Goal: Task Accomplishment & Management: Manage account settings

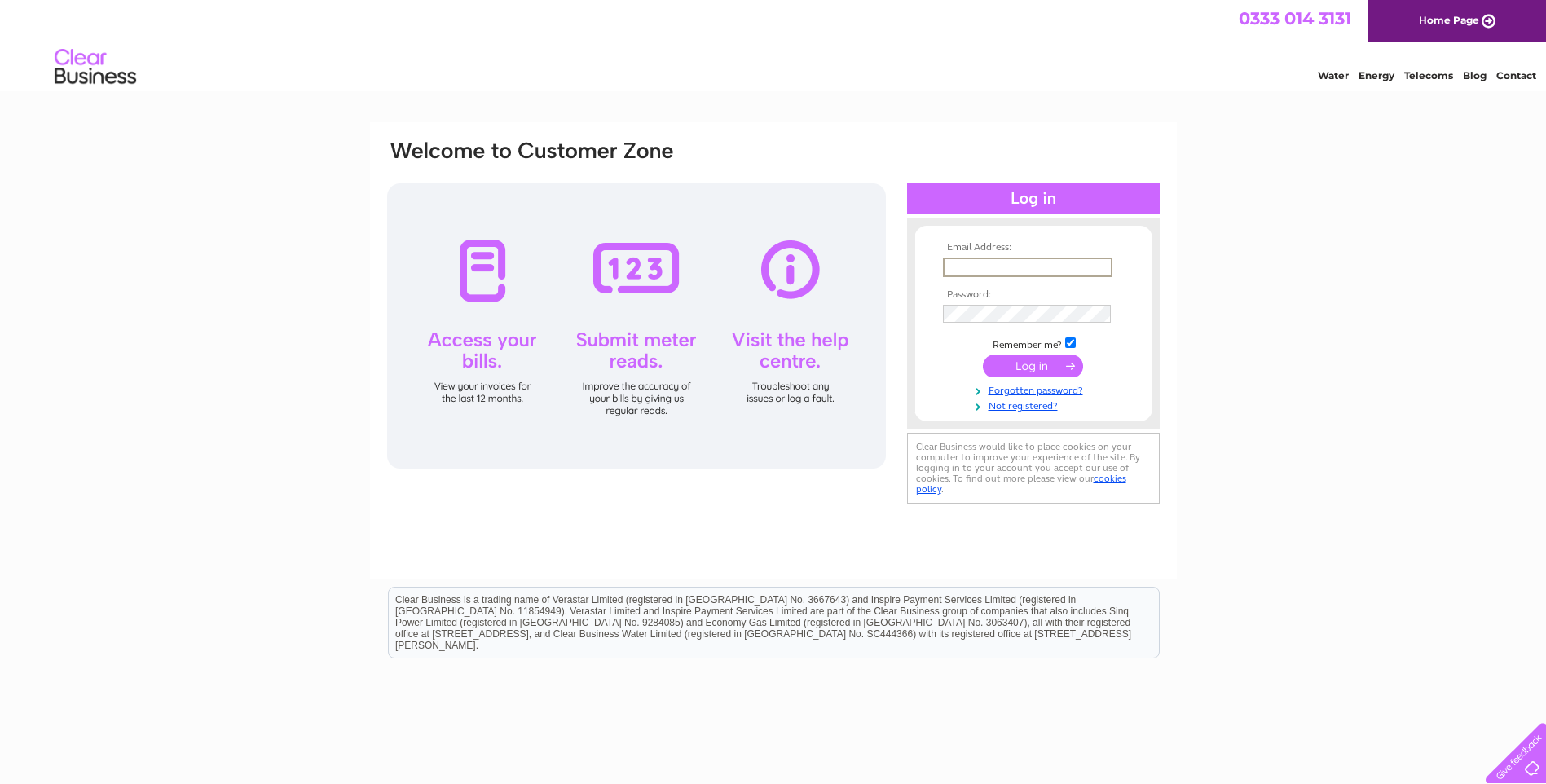
drag, startPoint x: 1028, startPoint y: 266, endPoint x: 1035, endPoint y: 267, distance: 7.1
click at [1028, 266] on input "text" at bounding box center [1028, 267] width 170 height 19
type input "keith.greene@eastpark.org.uk"
click at [1046, 369] on input "submit" at bounding box center [1033, 364] width 100 height 23
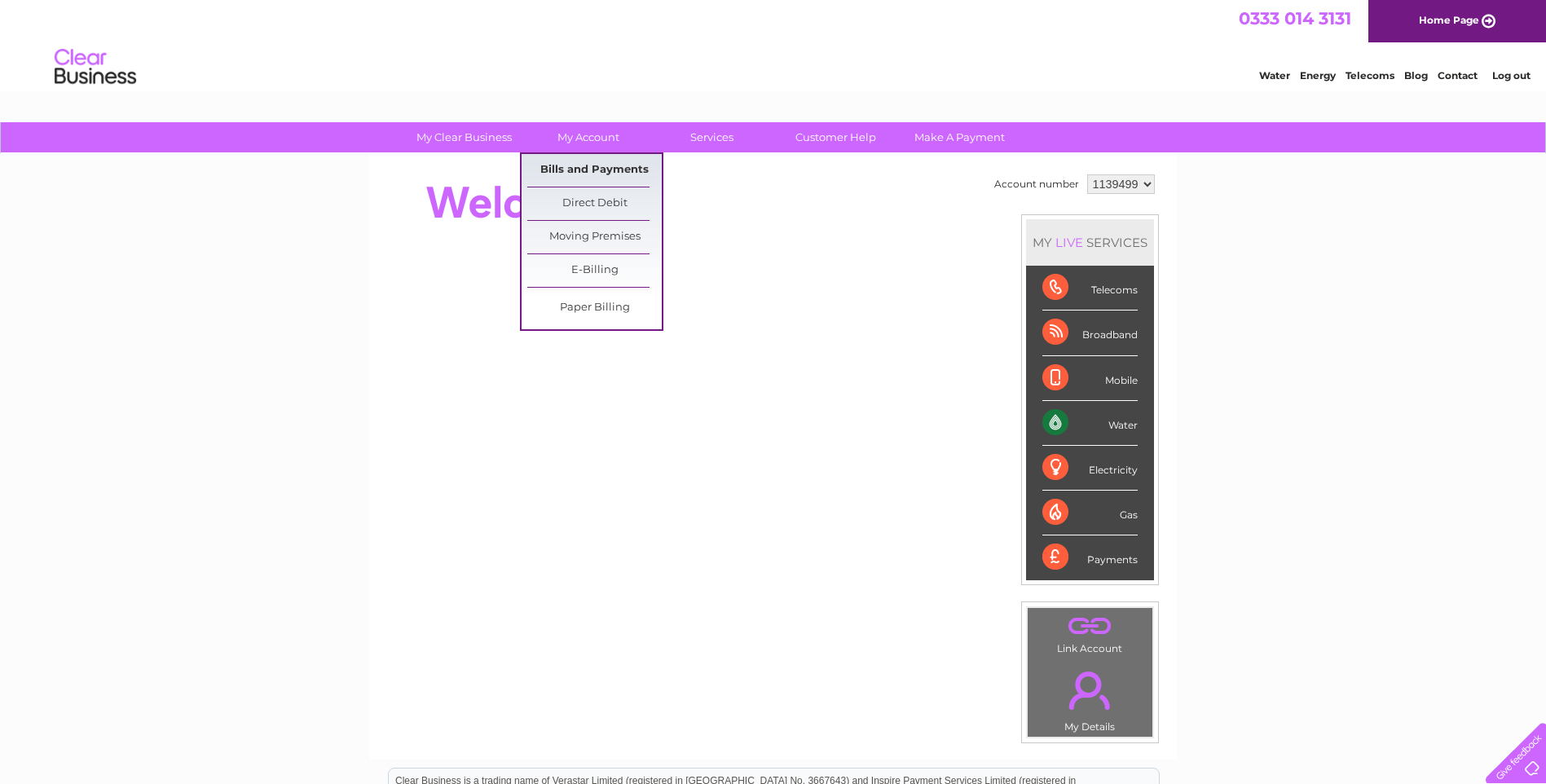
click at [595, 161] on link "Bills and Payments" at bounding box center [595, 171] width 135 height 33
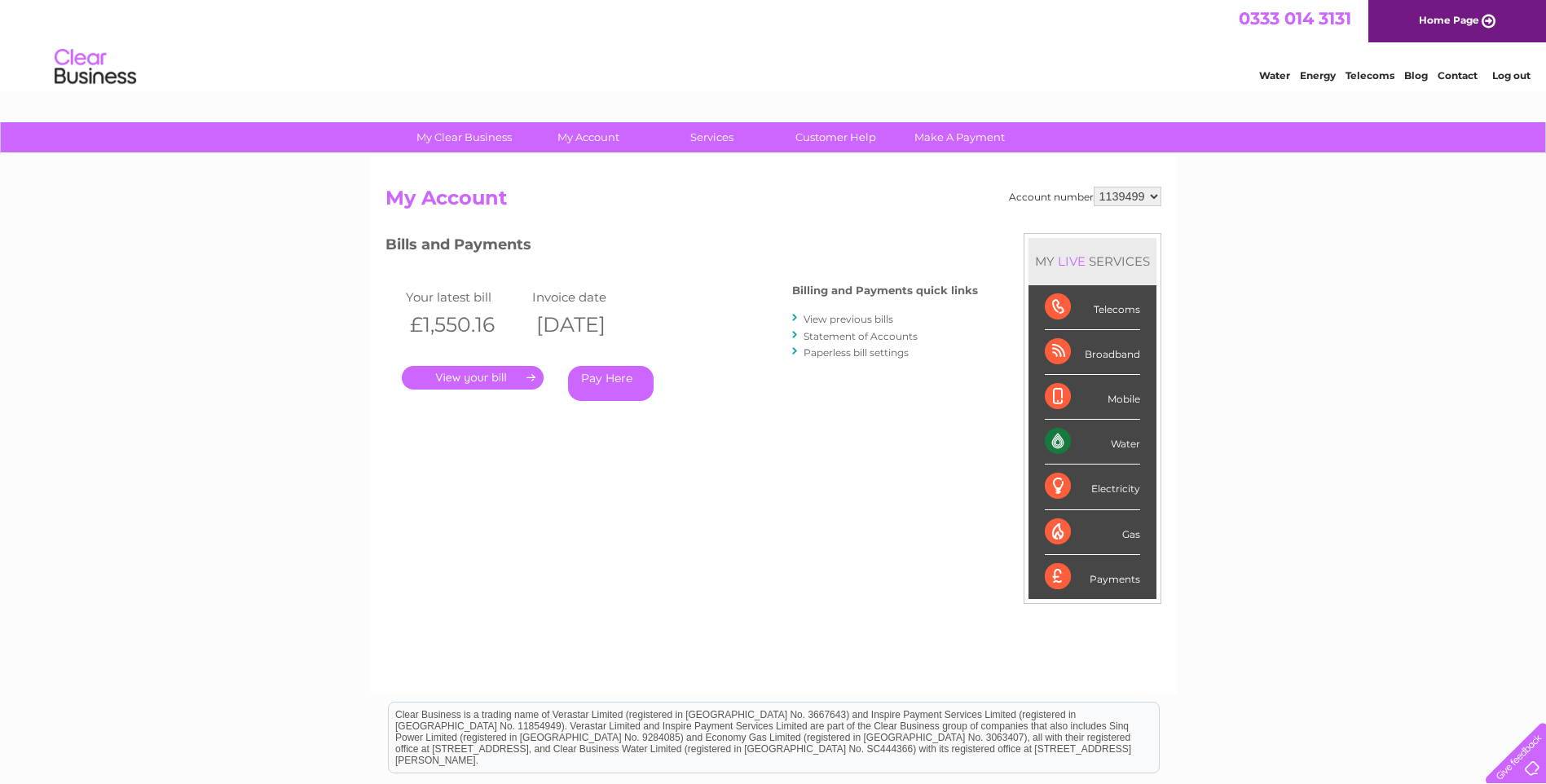
click at [470, 375] on link "." at bounding box center [473, 378] width 142 height 24
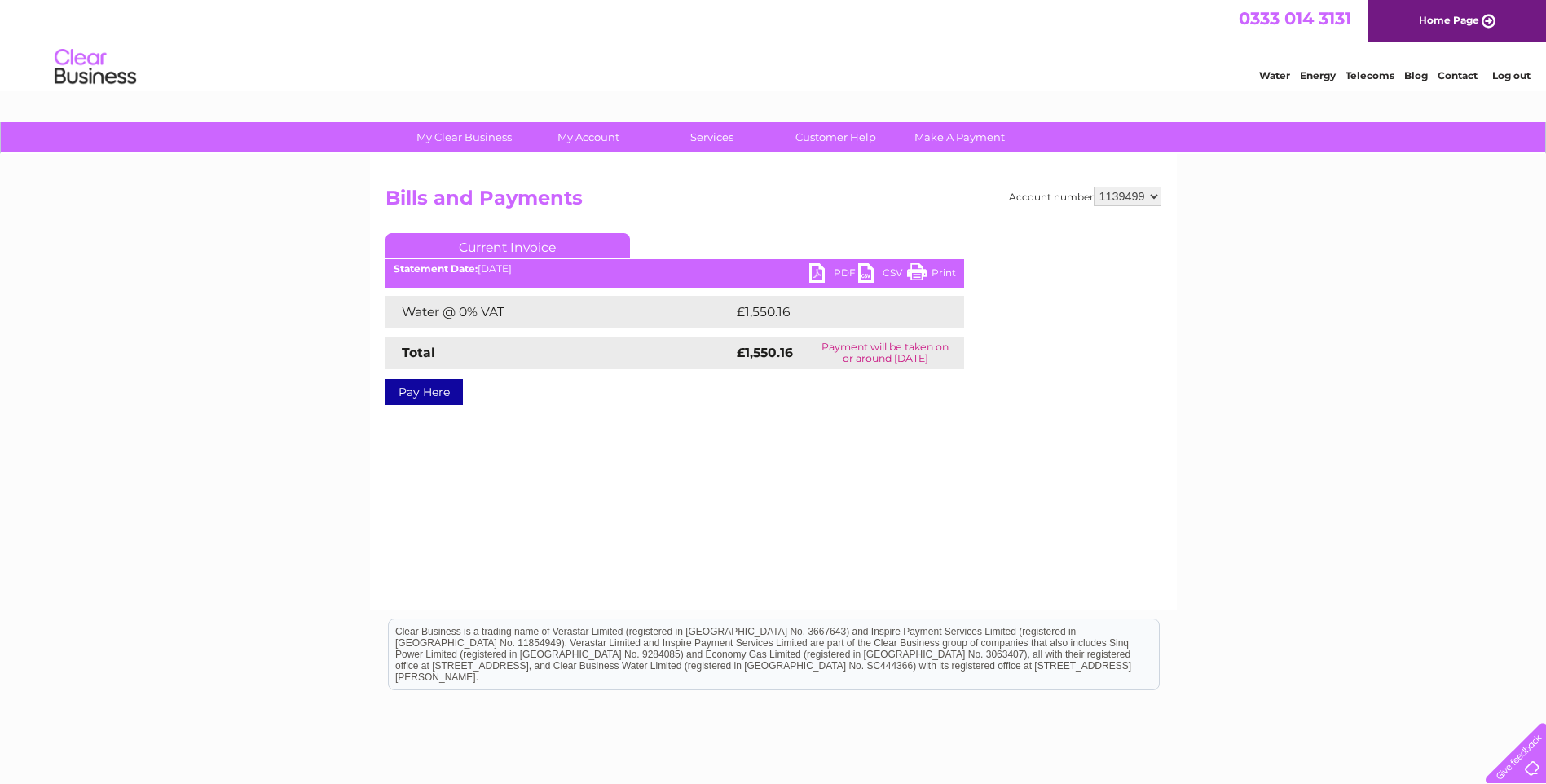
click at [822, 275] on link "PDF" at bounding box center [833, 275] width 49 height 24
click at [817, 272] on link "PDF" at bounding box center [833, 275] width 49 height 24
